Goal: Find specific page/section: Find specific page/section

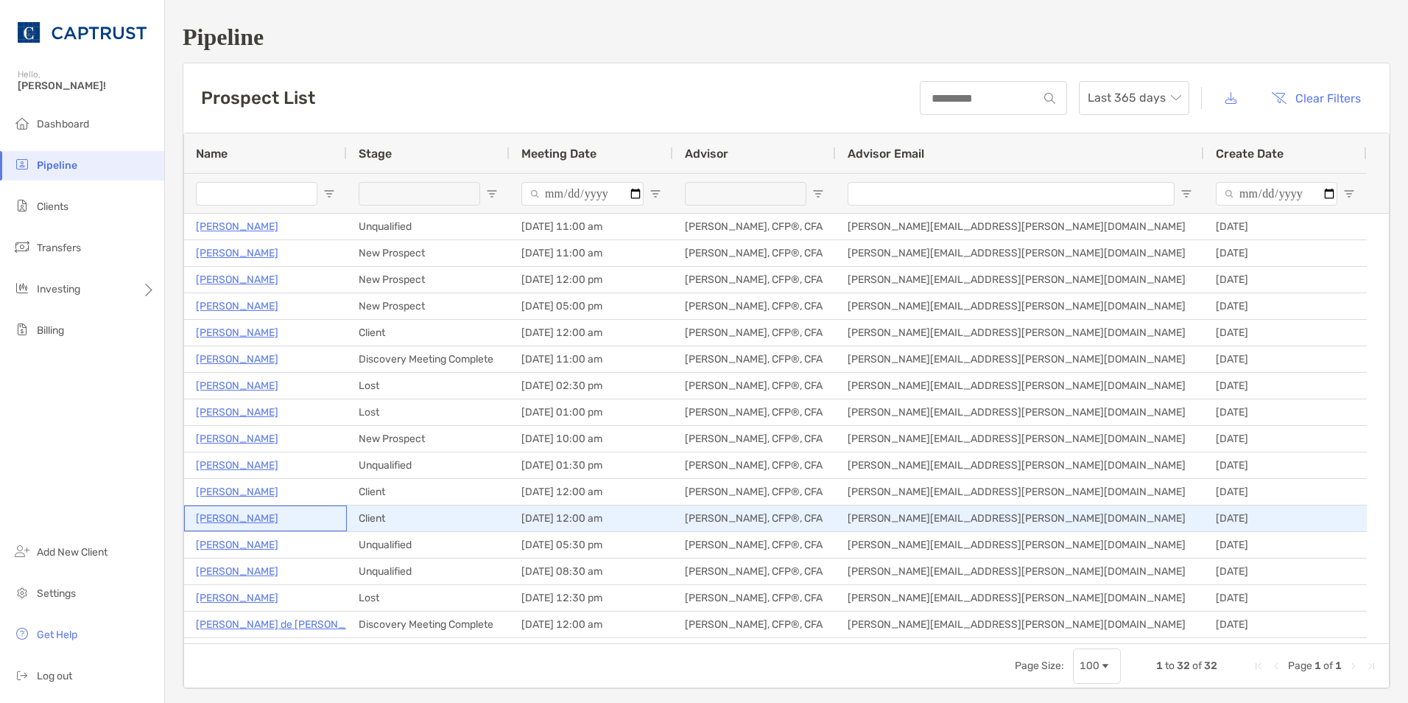
click at [252, 511] on p "[PERSON_NAME]" at bounding box center [237, 518] width 83 height 18
